Goal: Navigation & Orientation: Find specific page/section

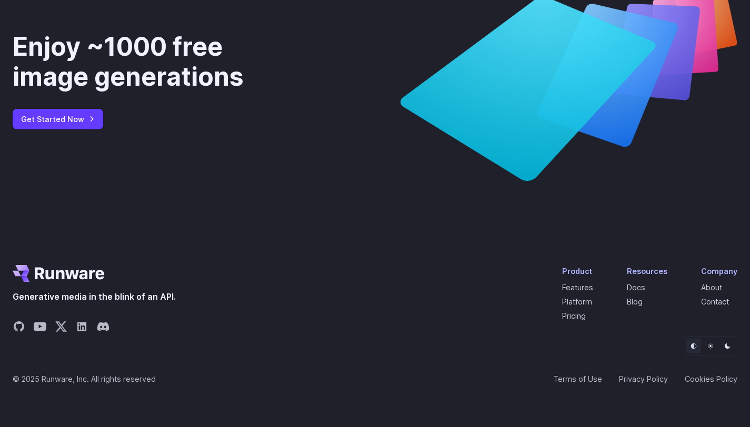
scroll to position [4004, 0]
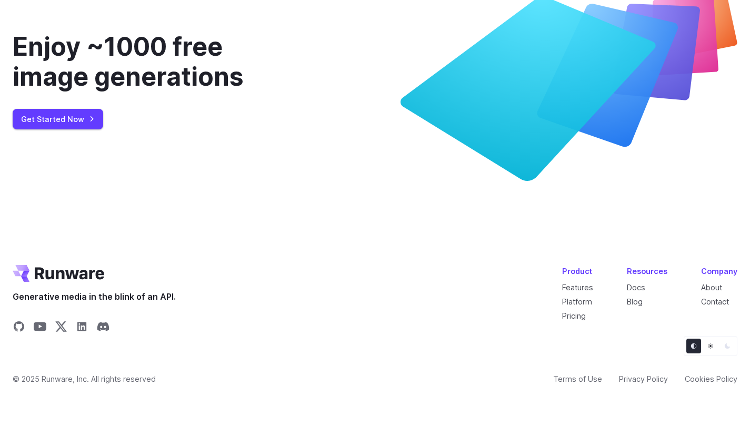
click at [710, 346] on icon "Light" at bounding box center [710, 346] width 5 height 5
click at [726, 347] on icon "Dark" at bounding box center [727, 346] width 5 height 5
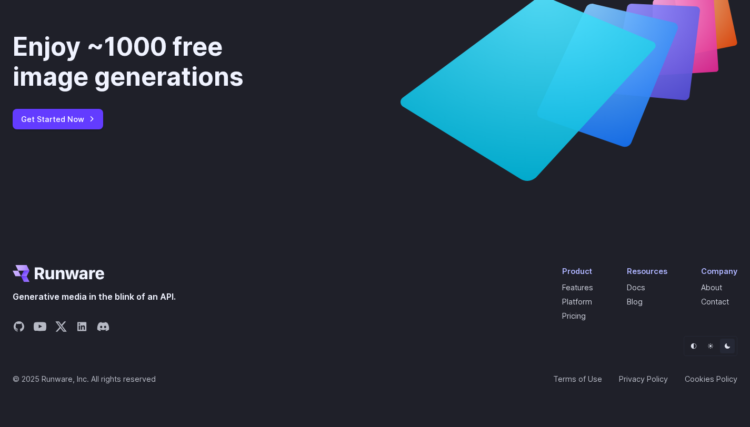
click at [695, 346] on icon "Default" at bounding box center [693, 346] width 6 height 6
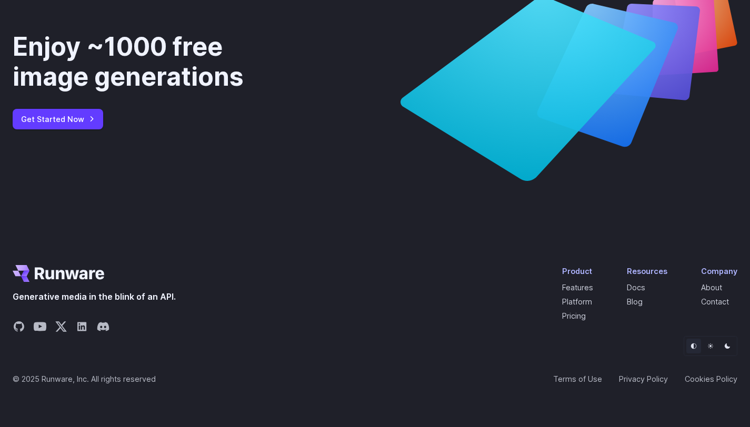
click at [711, 343] on icon "Light" at bounding box center [710, 346] width 6 height 6
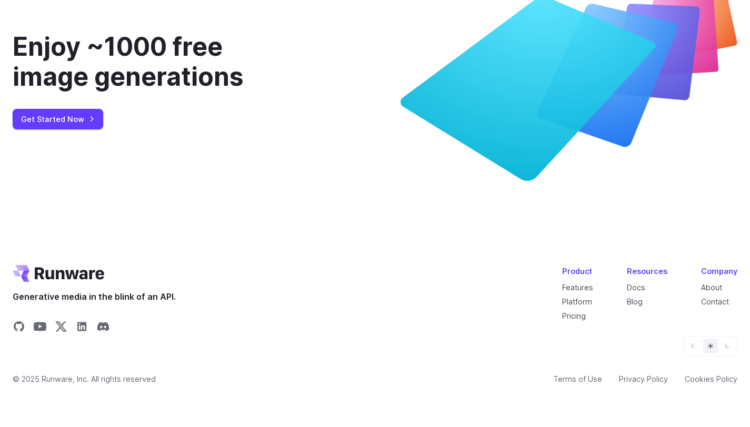
click at [695, 344] on icon "Default" at bounding box center [694, 347] width 6 height 6
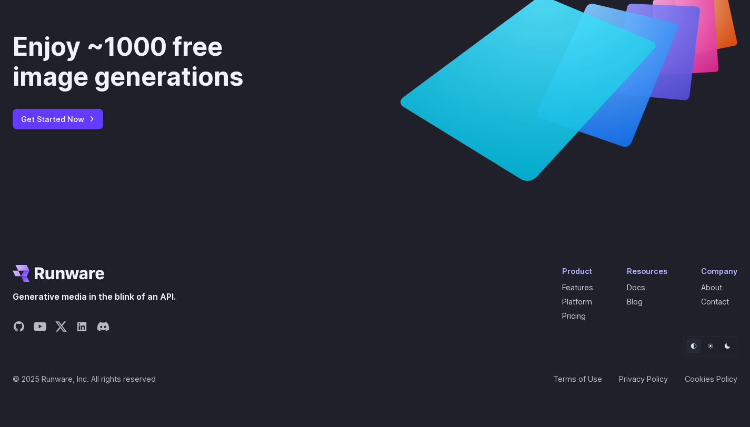
click at [694, 346] on icon "Default" at bounding box center [693, 346] width 6 height 6
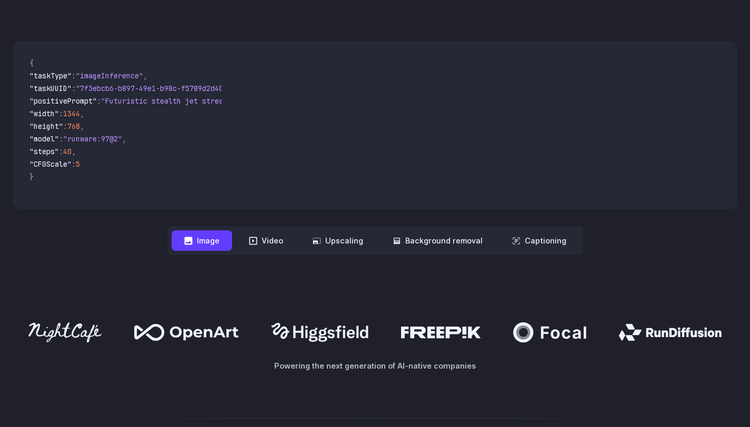
scroll to position [0, 0]
